Goal: Find specific page/section: Find specific page/section

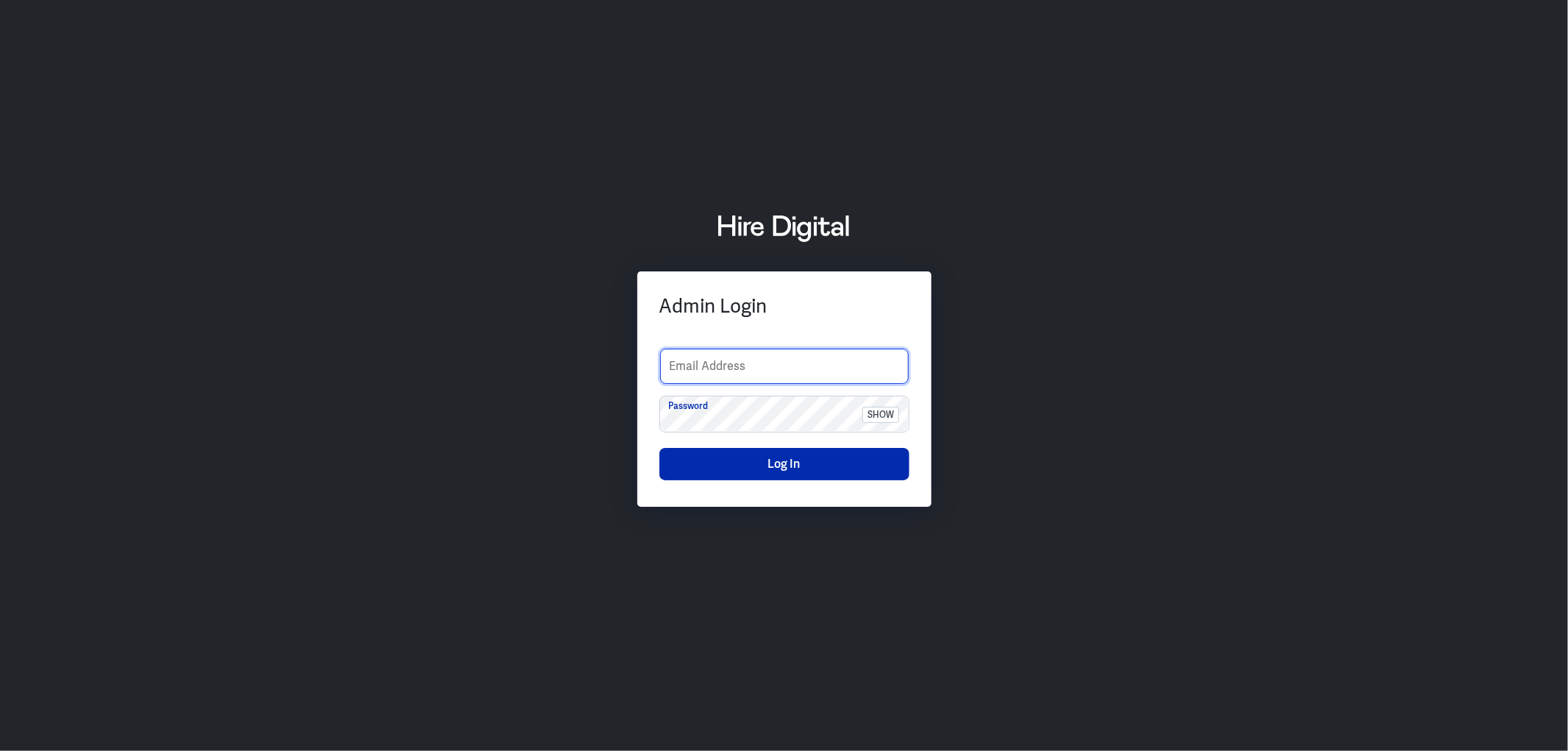
type input "[PERSON_NAME][EMAIL_ADDRESS][PERSON_NAME][DOMAIN_NAME]"
click at [752, 459] on button "Log In" at bounding box center [784, 463] width 250 height 32
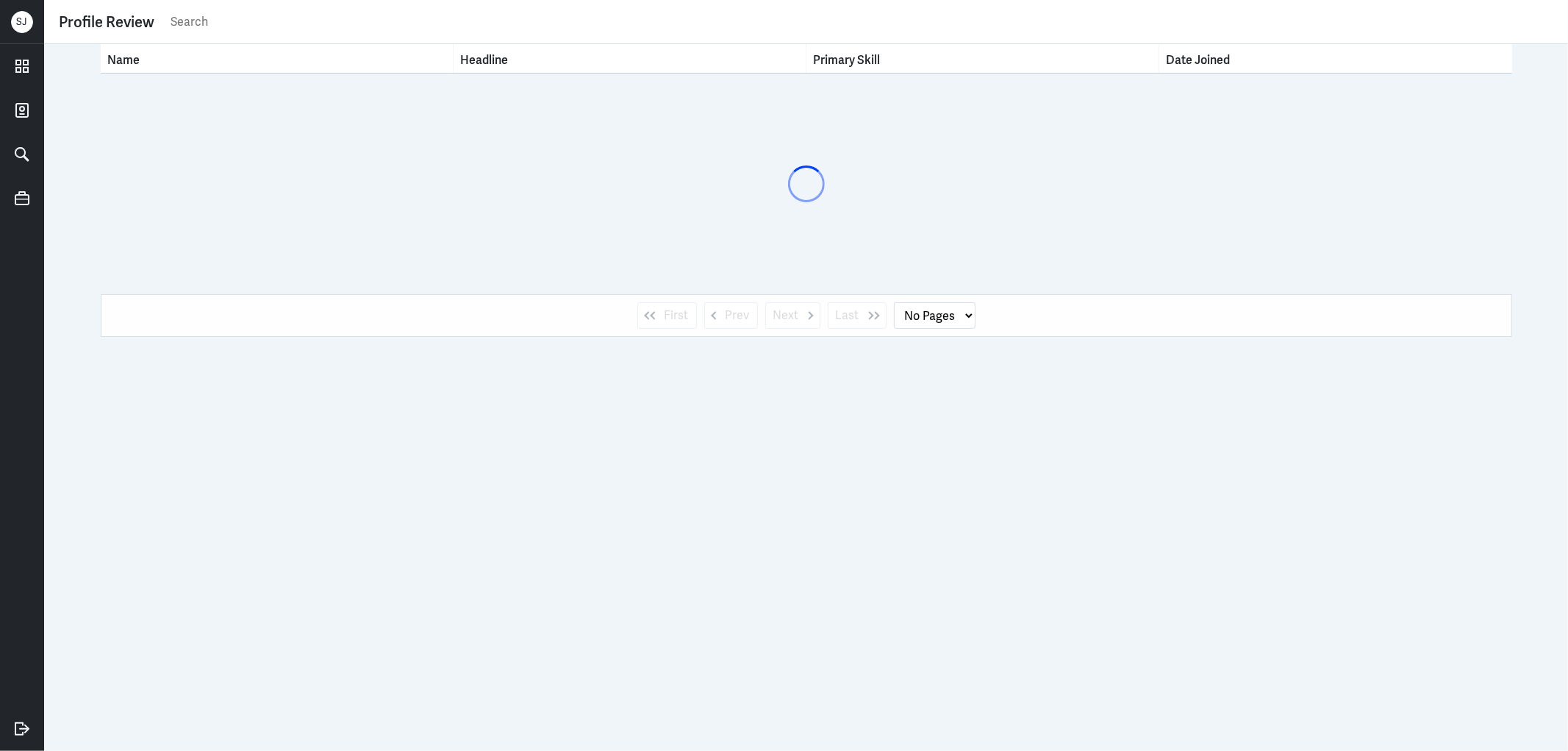
select select "1"
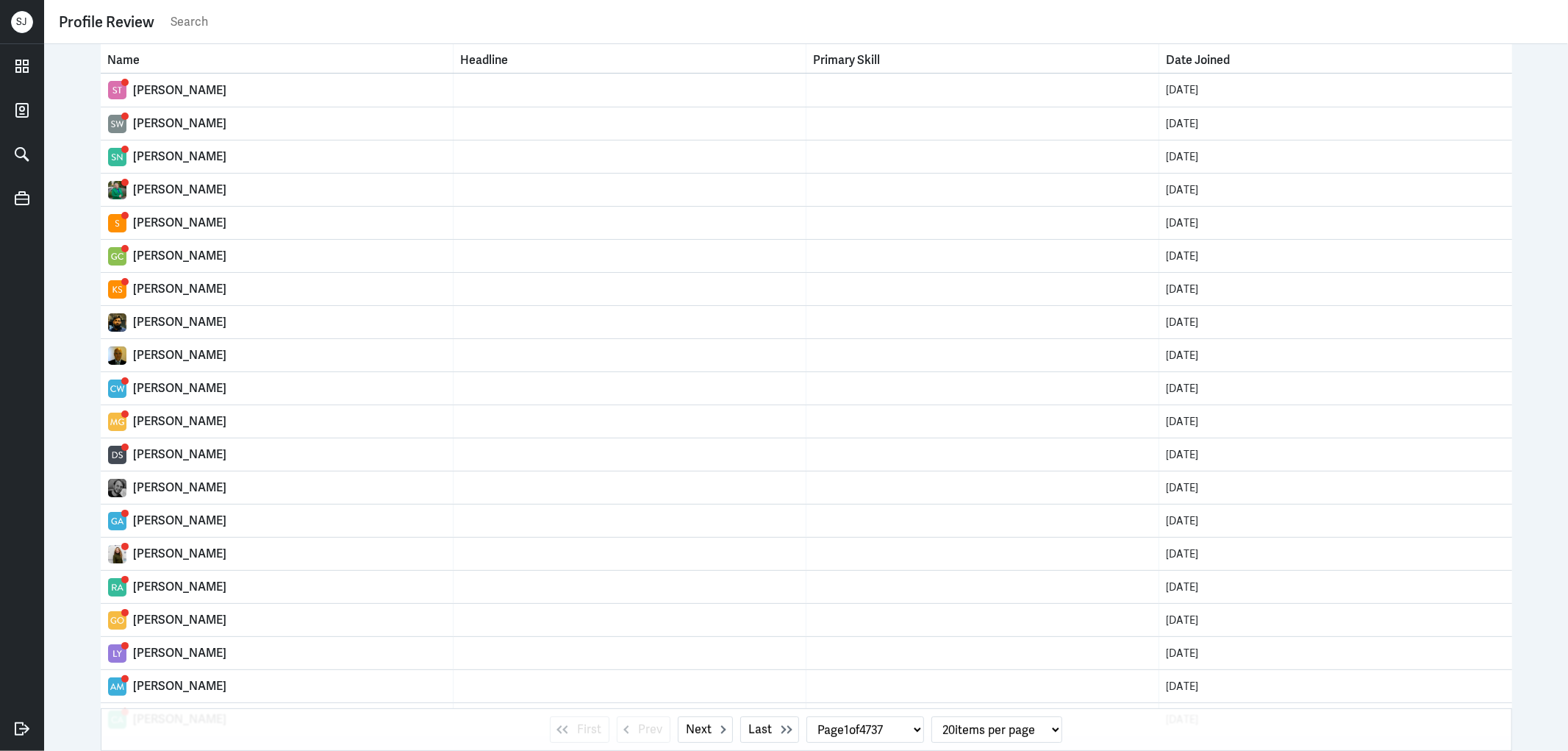
click at [212, 20] on input "text" at bounding box center [861, 22] width 1384 height 22
paste input "[PERSON_NAME]"
type input "[PERSON_NAME]"
select select "0"
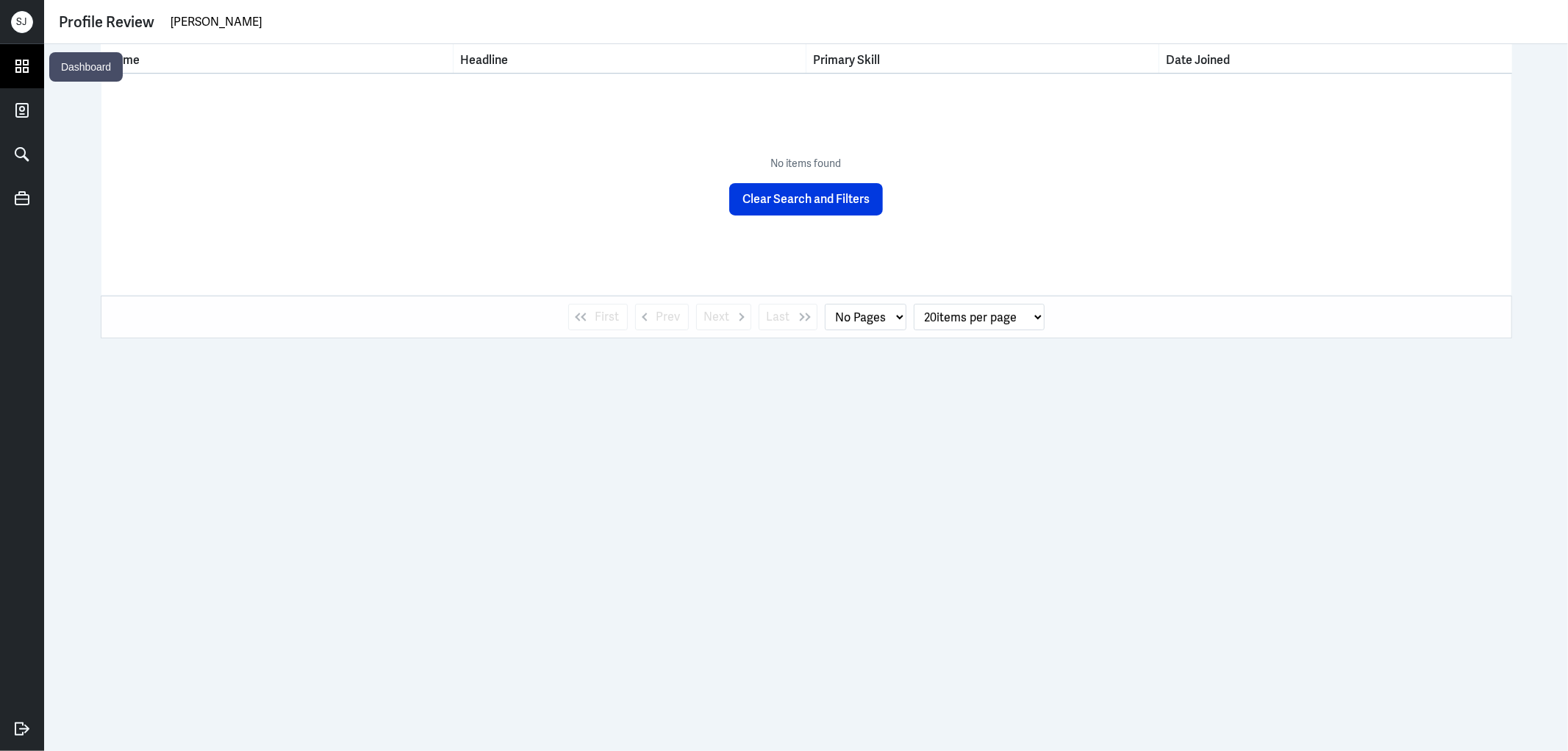
type input "[PERSON_NAME]"
click at [16, 61] on icon at bounding box center [21, 66] width 12 height 12
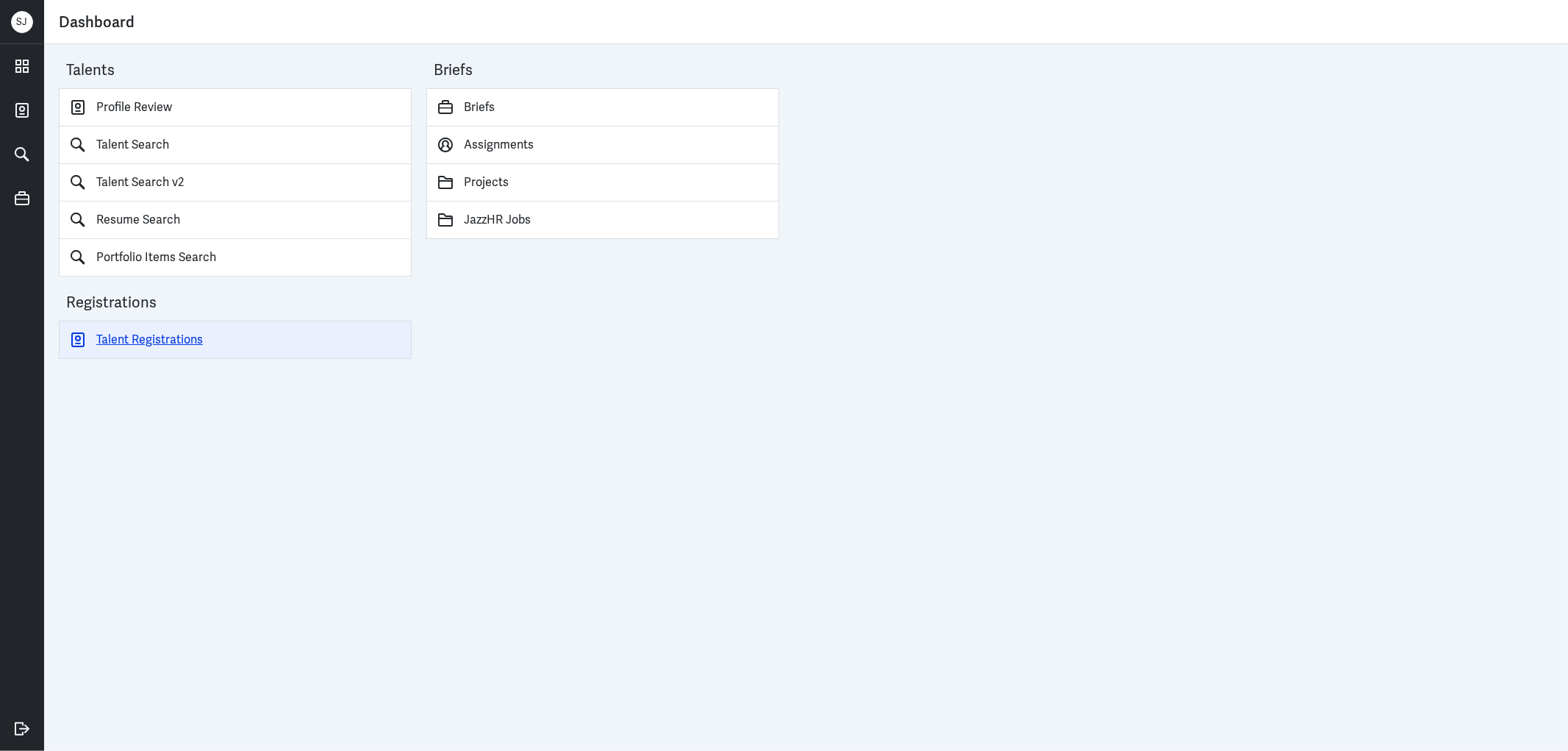
click at [175, 335] on link "Talent Registrations" at bounding box center [235, 339] width 353 height 38
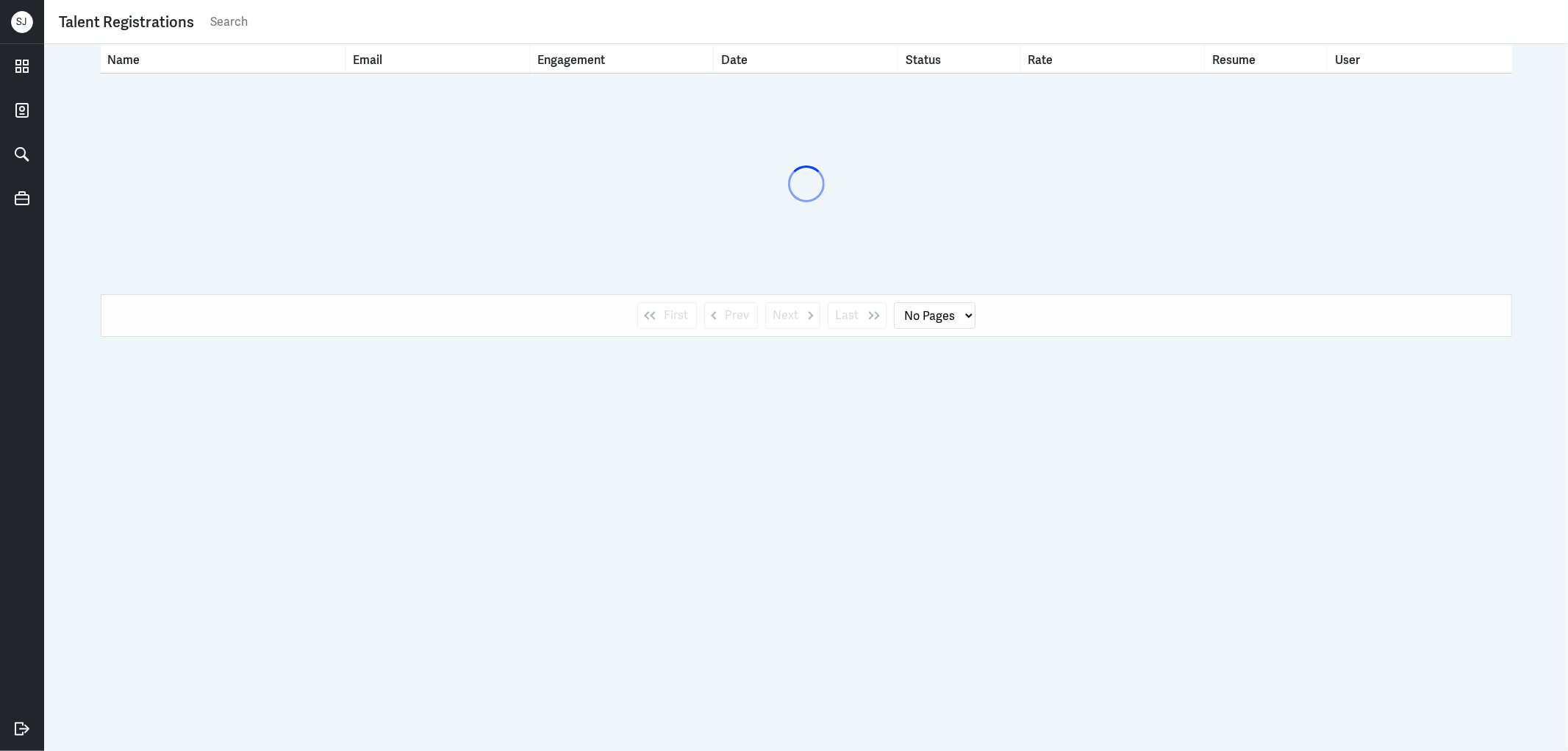
click at [226, 25] on input "text" at bounding box center [880, 22] width 1344 height 22
paste input "[PERSON_NAME]"
type input "[PERSON_NAME]"
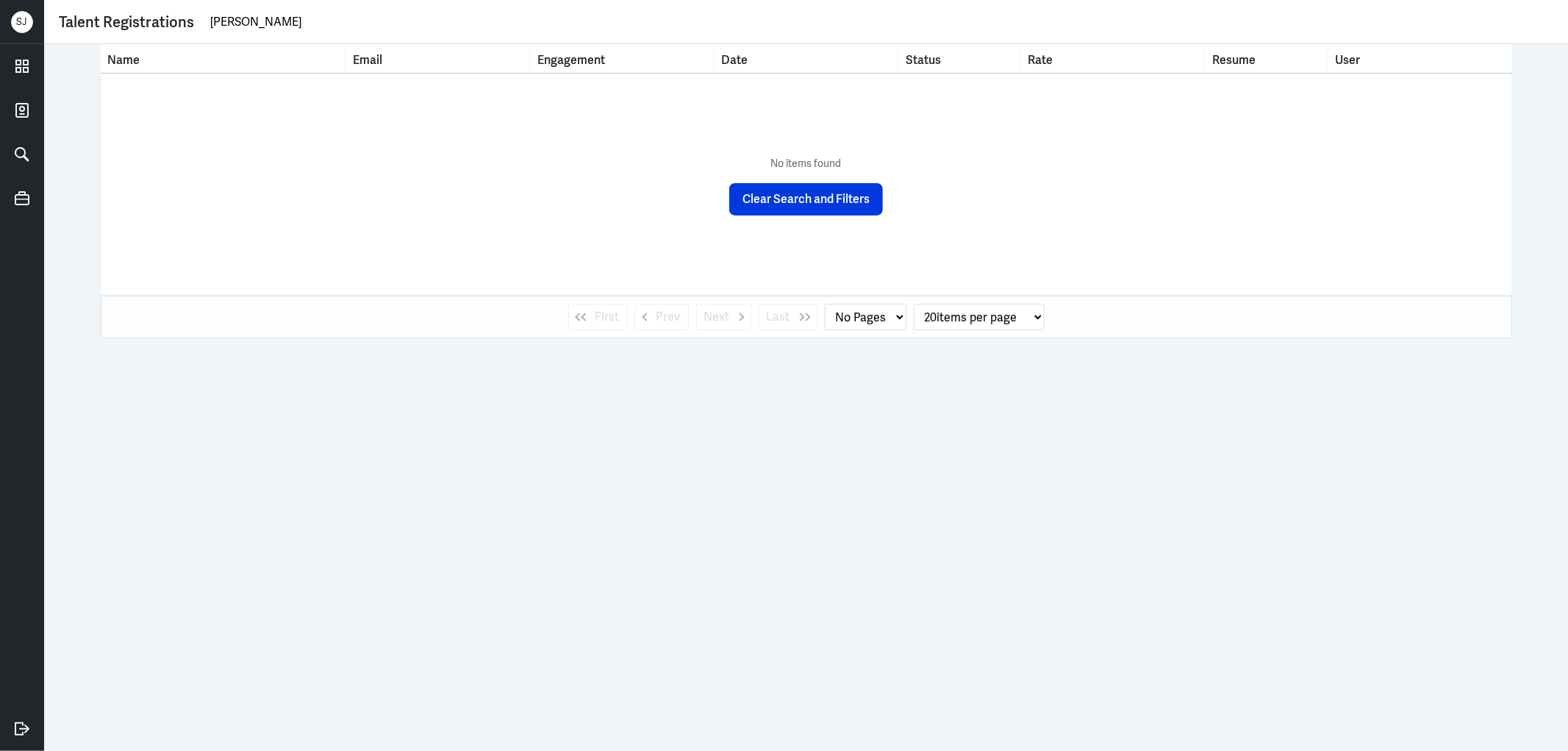
select select "1"
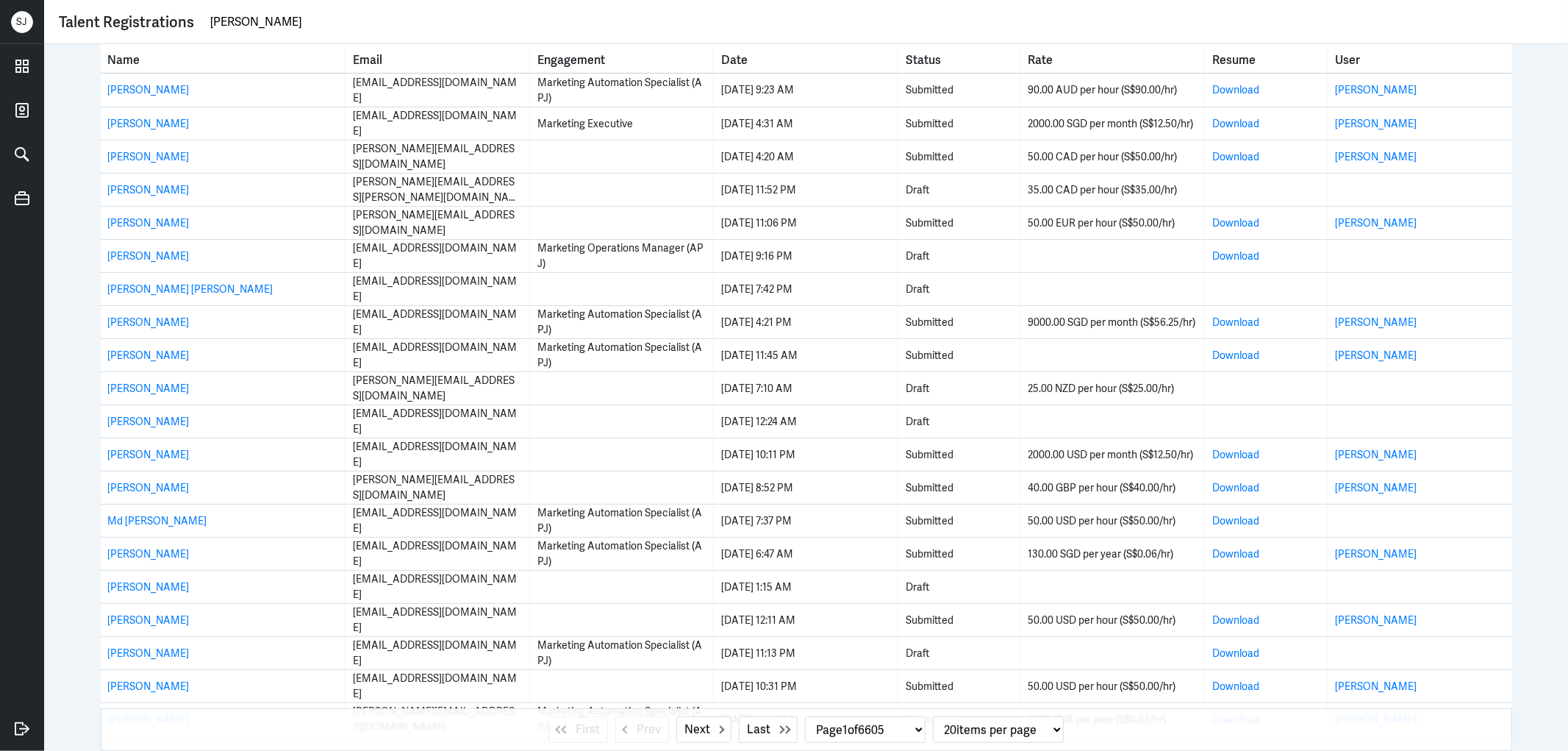
type input "[PERSON_NAME]"
